Goal: Information Seeking & Learning: Understand process/instructions

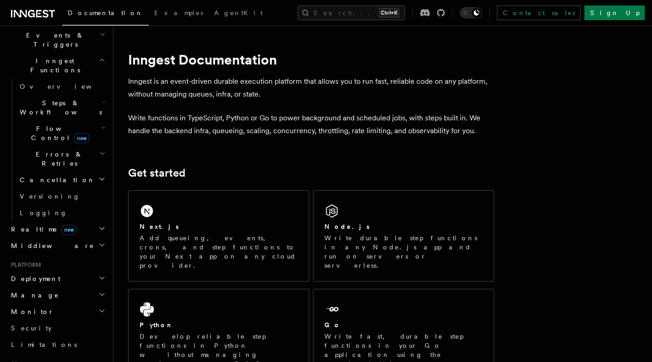
scroll to position [241, 0]
click at [63, 270] on h2 "Deployment" at bounding box center [57, 278] width 100 height 16
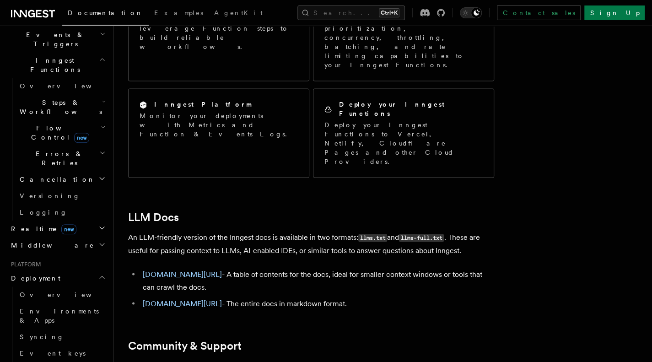
scroll to position [801, 0]
click at [74, 287] on link "Overview" at bounding box center [62, 295] width 92 height 16
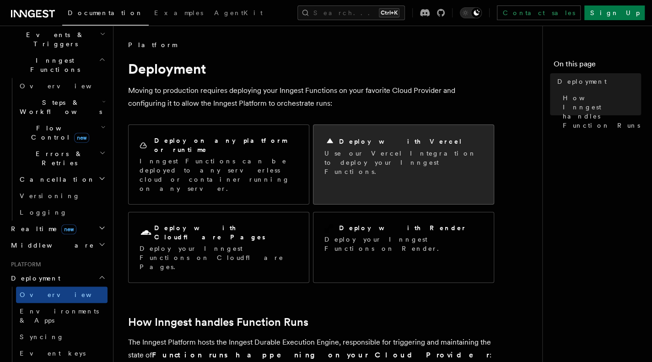
click at [382, 141] on h2 "Deploy with Vercel" at bounding box center [401, 141] width 124 height 9
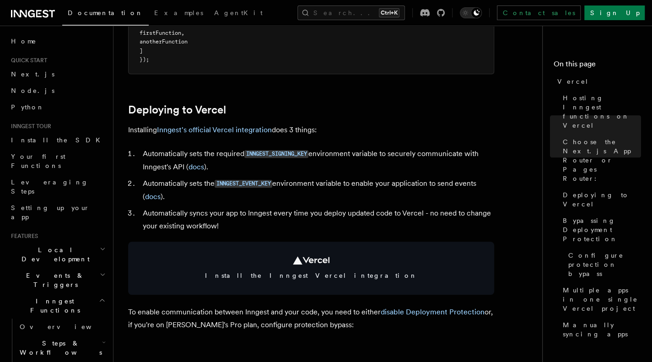
scroll to position [361, 0]
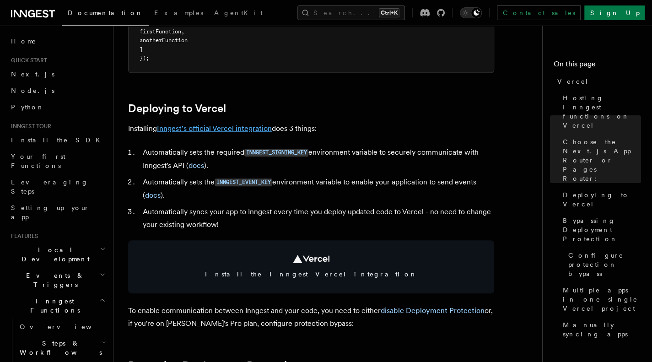
click at [247, 129] on link "Inngest's official Vercel integration" at bounding box center [214, 128] width 115 height 9
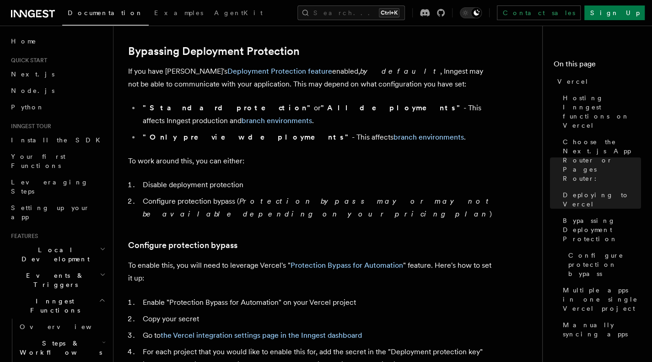
click at [390, 58] on article "Platform Deployment Cloud Providers Setup Vercel Inngest enables you to host yo…" at bounding box center [331, 318] width 407 height 1907
click at [57, 40] on link "Home" at bounding box center [57, 41] width 100 height 16
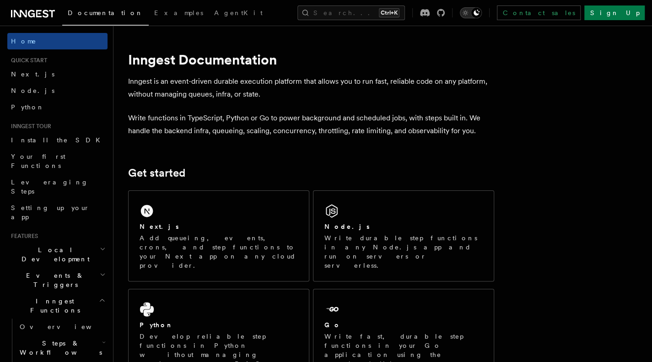
click at [470, 15] on icon "Toggle dark mode" at bounding box center [465, 12] width 9 height 9
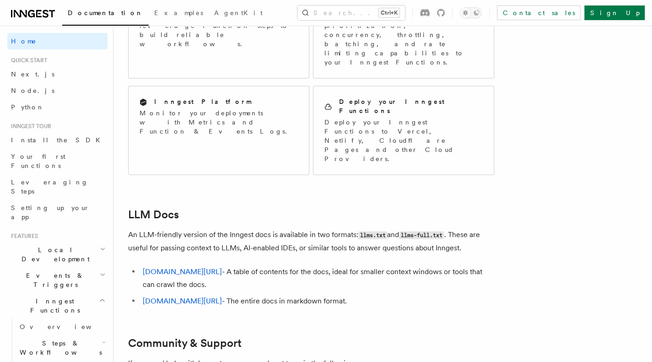
click at [23, 11] on icon at bounding box center [33, 13] width 44 height 11
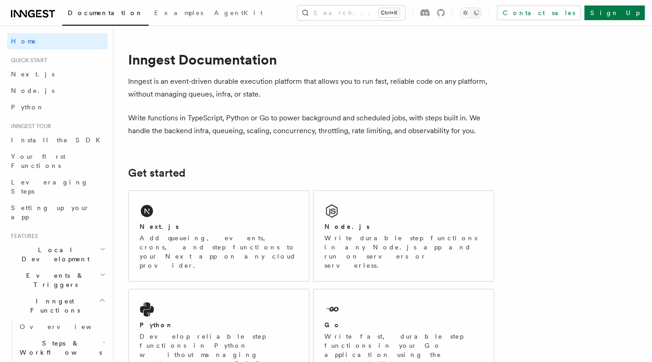
scroll to position [804, 0]
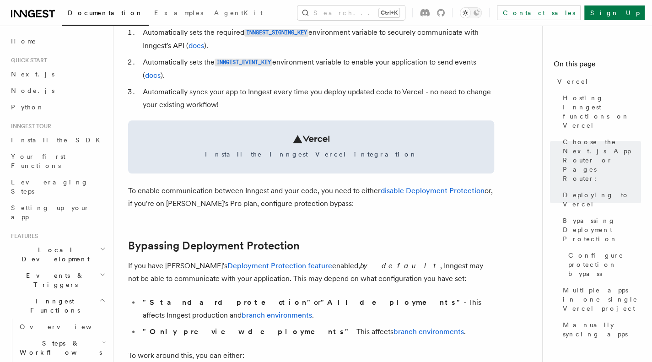
scroll to position [461, 0]
